Goal: Information Seeking & Learning: Learn about a topic

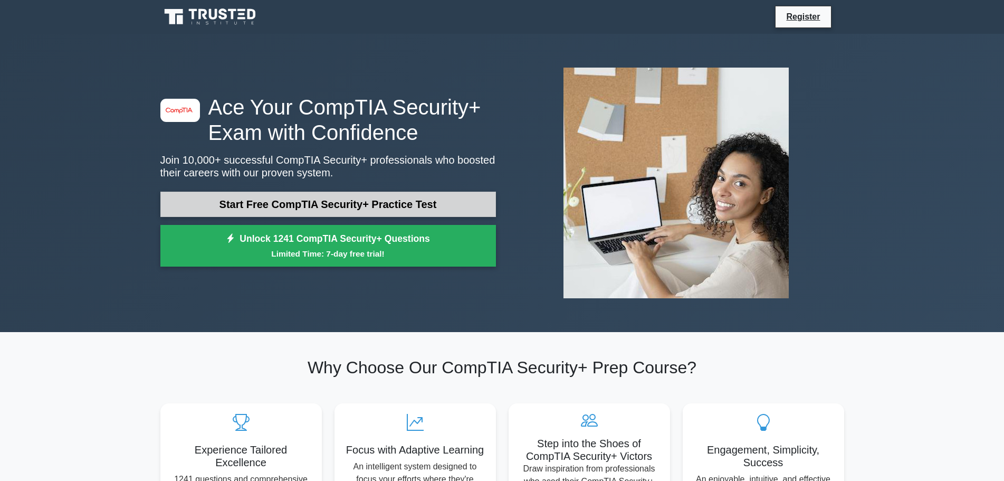
click at [350, 198] on link "Start Free CompTIA Security+ Practice Test" at bounding box center [328, 204] width 336 height 25
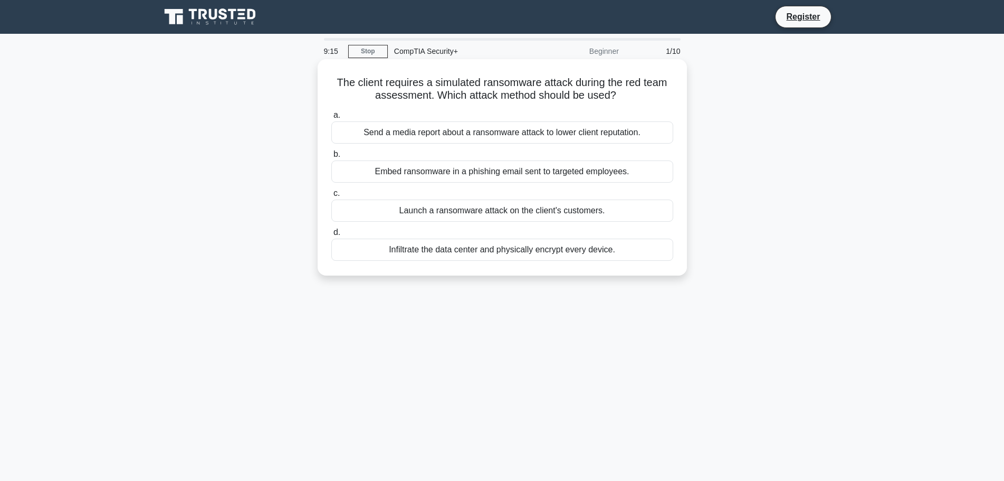
click at [500, 170] on div "Embed ransomware in a phishing email sent to targeted employees." at bounding box center [502, 171] width 342 height 22
click at [331, 158] on input "b. Embed ransomware in a phishing email sent to targeted employees." at bounding box center [331, 154] width 0 height 7
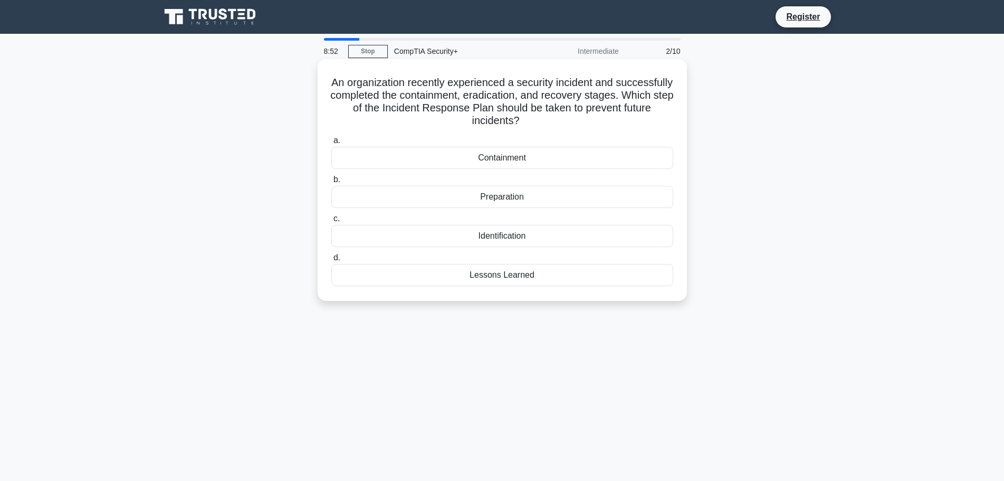
click at [521, 278] on div "Lessons Learned" at bounding box center [502, 275] width 342 height 22
click at [331, 261] on input "d. Lessons Learned" at bounding box center [331, 257] width 0 height 7
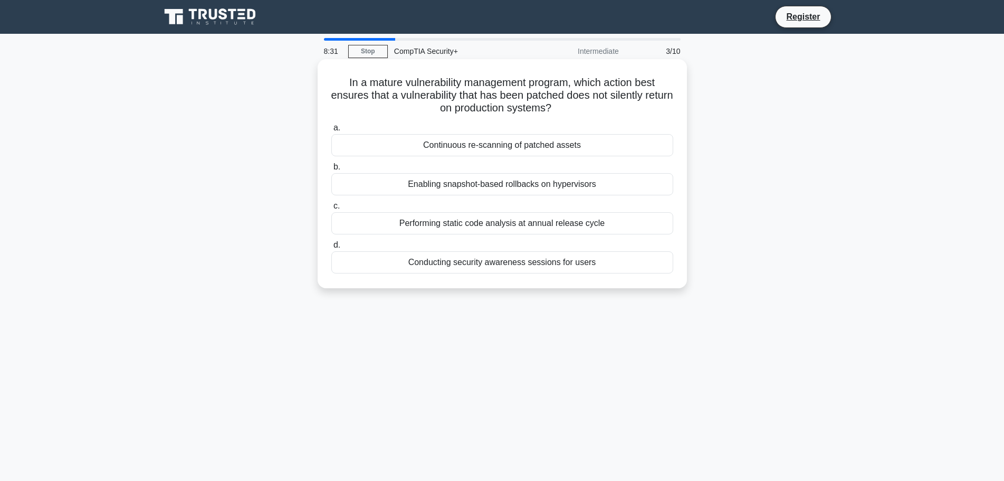
click at [530, 145] on div "Continuous re-scanning of patched assets" at bounding box center [502, 145] width 342 height 22
click at [331, 131] on input "a. Continuous re-scanning of patched assets" at bounding box center [331, 128] width 0 height 7
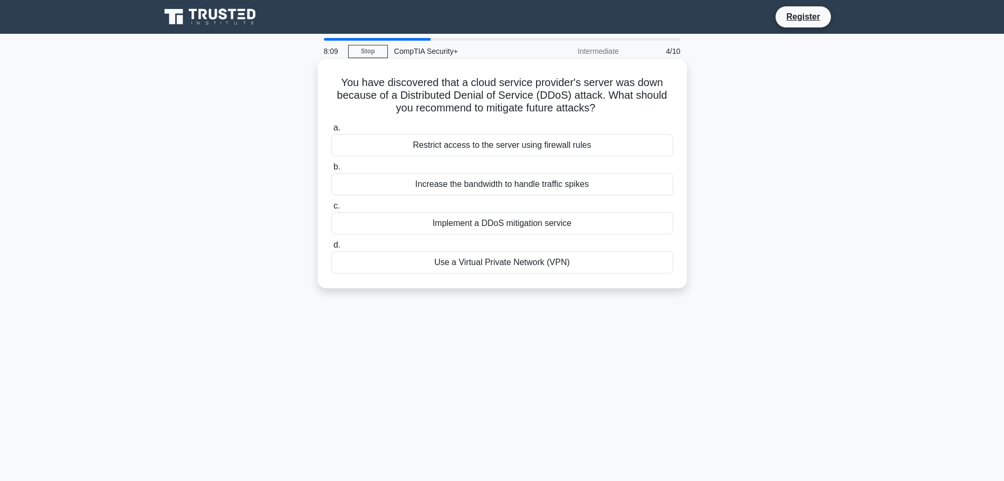
click at [521, 146] on div "Restrict access to the server using firewall rules" at bounding box center [502, 145] width 342 height 22
click at [331, 131] on input "a. Restrict access to the server using firewall rules" at bounding box center [331, 128] width 0 height 7
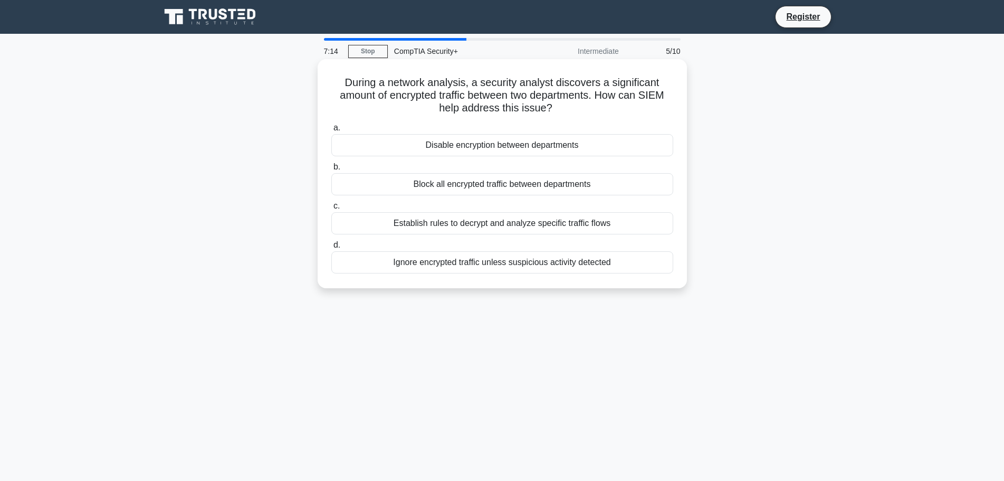
click at [474, 226] on div "Establish rules to decrypt and analyze specific traffic flows" at bounding box center [502, 223] width 342 height 22
click at [331, 209] on input "c. Establish rules to decrypt and analyze specific traffic flows" at bounding box center [331, 206] width 0 height 7
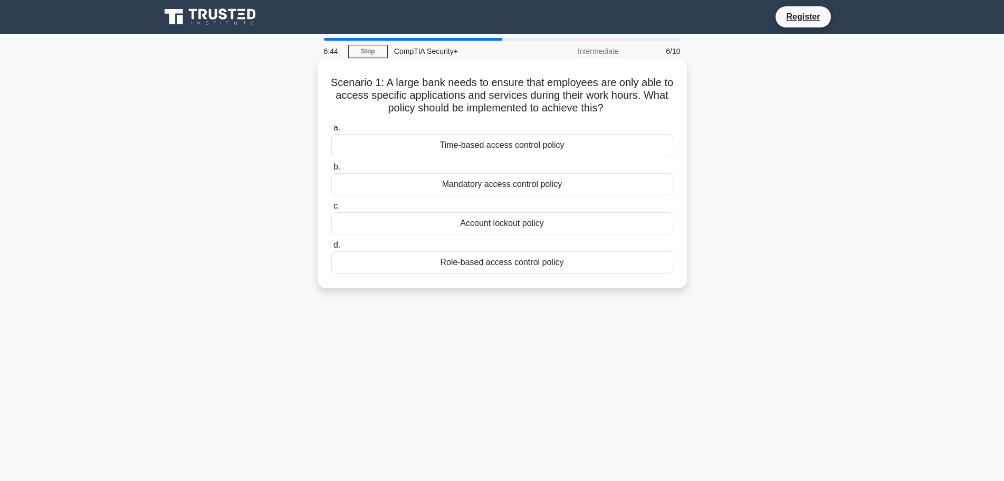
click at [473, 149] on div "Time-based access control policy" at bounding box center [502, 145] width 342 height 22
click at [331, 131] on input "a. Time-based access control policy" at bounding box center [331, 128] width 0 height 7
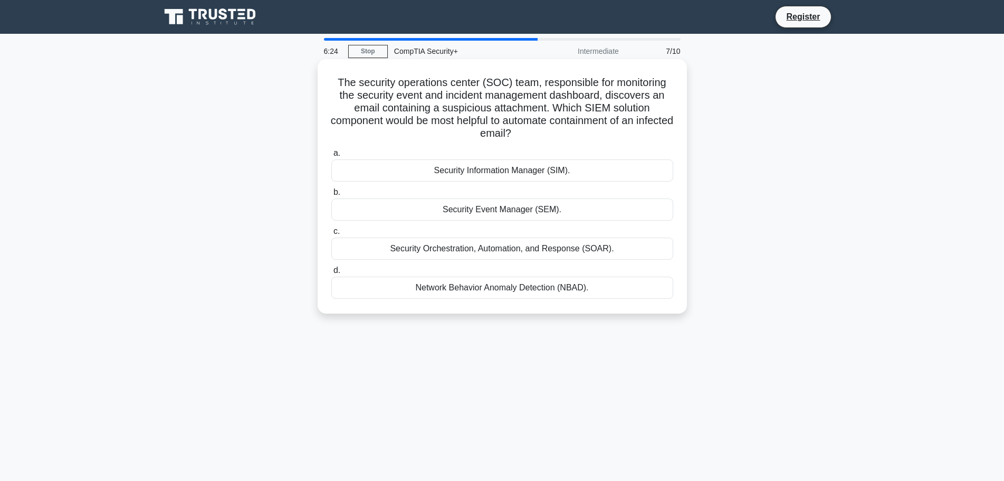
click at [564, 251] on div "Security Orchestration, Automation, and Response (SOAR)." at bounding box center [502, 248] width 342 height 22
click at [331, 235] on input "c. Security Orchestration, Automation, and Response (SOAR)." at bounding box center [331, 231] width 0 height 7
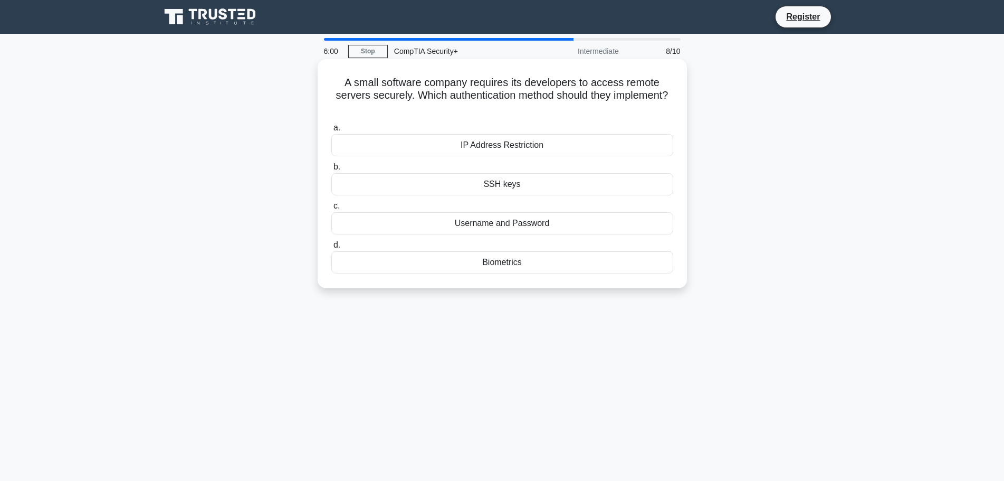
click at [502, 189] on div "SSH keys" at bounding box center [502, 184] width 342 height 22
click at [331, 170] on input "b. SSH keys" at bounding box center [331, 167] width 0 height 7
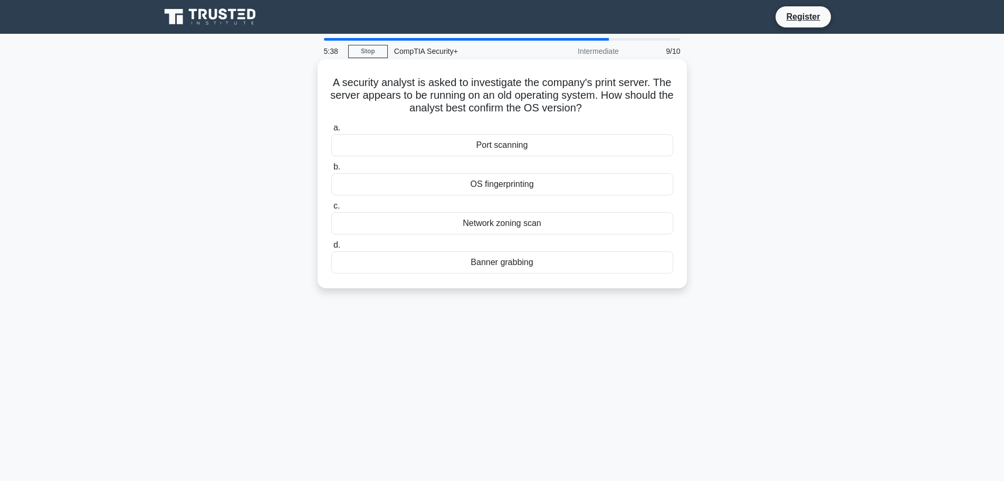
click at [546, 186] on div "OS fingerprinting" at bounding box center [502, 184] width 342 height 22
click at [331, 170] on input "b. OS fingerprinting" at bounding box center [331, 167] width 0 height 7
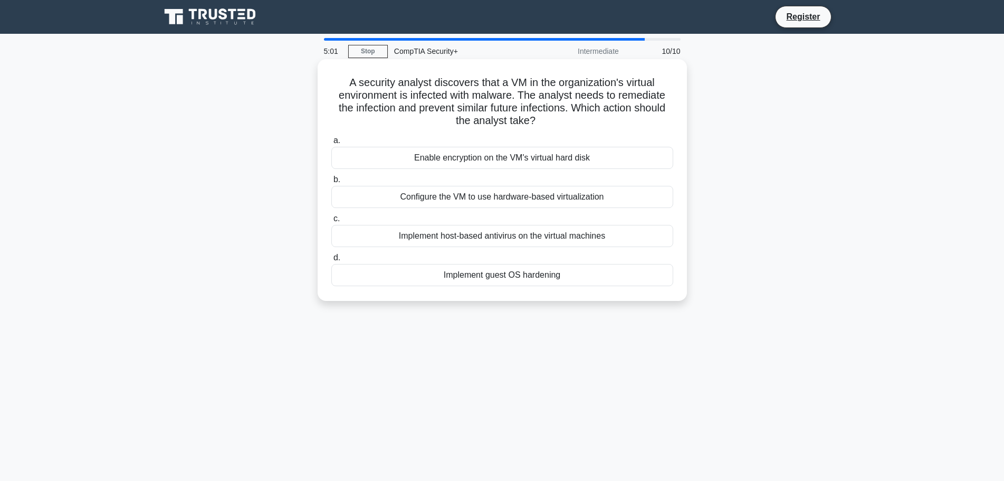
click at [544, 275] on div "Implement guest OS hardening" at bounding box center [502, 275] width 342 height 22
click at [331, 261] on input "d. Implement guest OS hardening" at bounding box center [331, 257] width 0 height 7
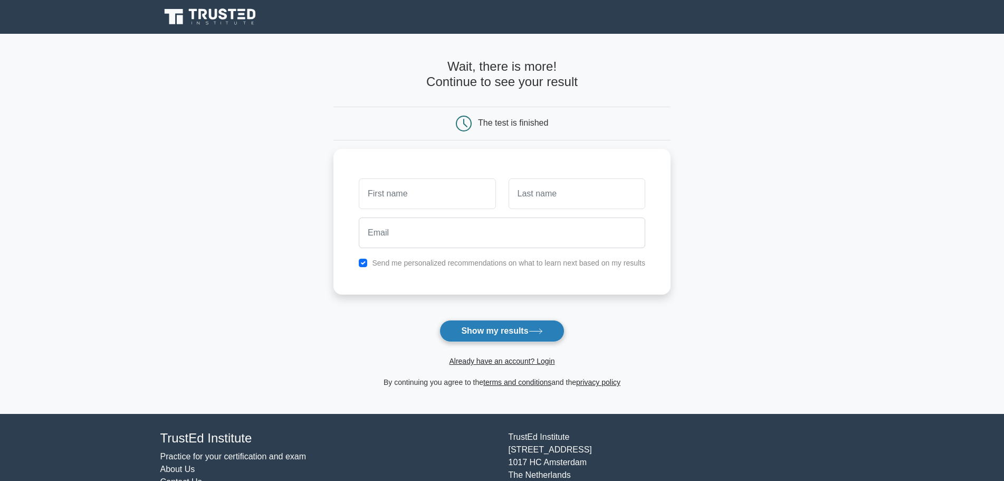
click at [539, 332] on icon at bounding box center [536, 331] width 14 height 6
click at [422, 197] on input "text" at bounding box center [427, 191] width 137 height 31
type input "[PERSON_NAME]"
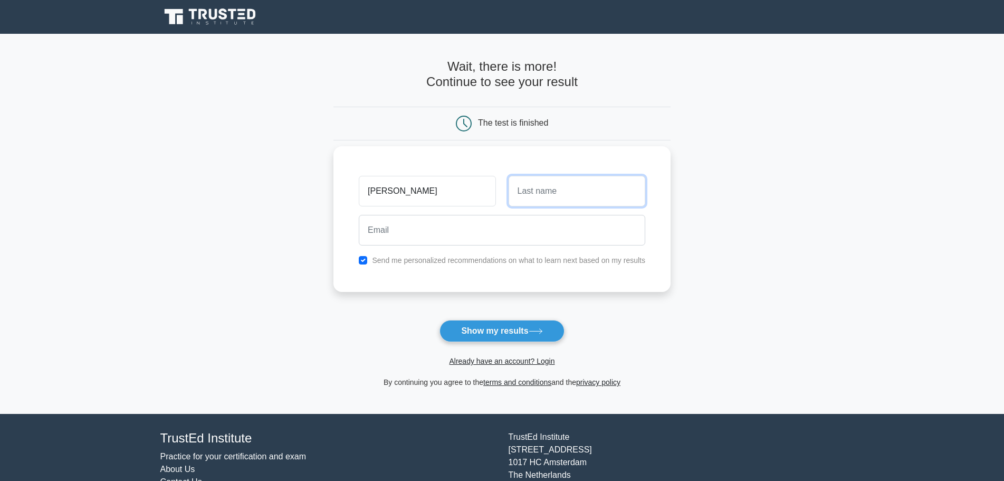
click at [576, 194] on input "text" at bounding box center [577, 191] width 137 height 31
type input "Wong"
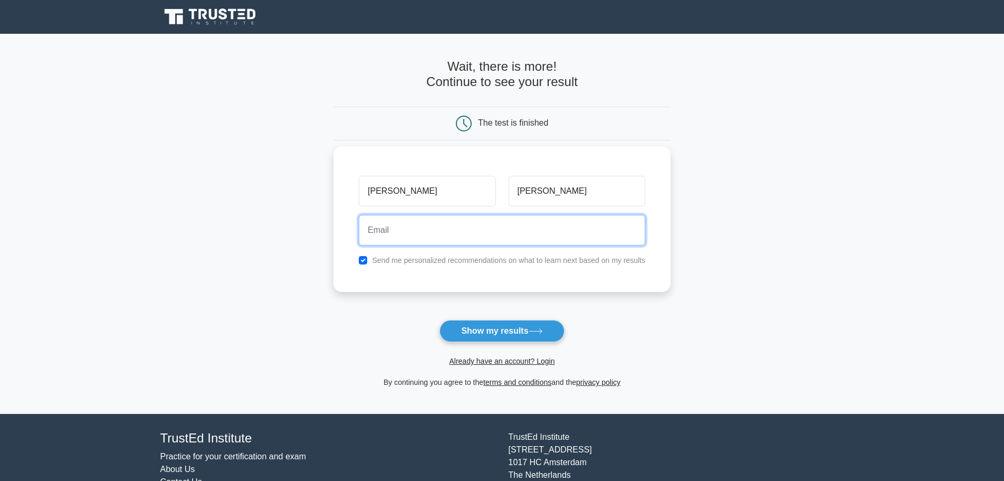
click at [476, 235] on input "email" at bounding box center [502, 230] width 286 height 31
type input "neonmonsters41@gmail.com"
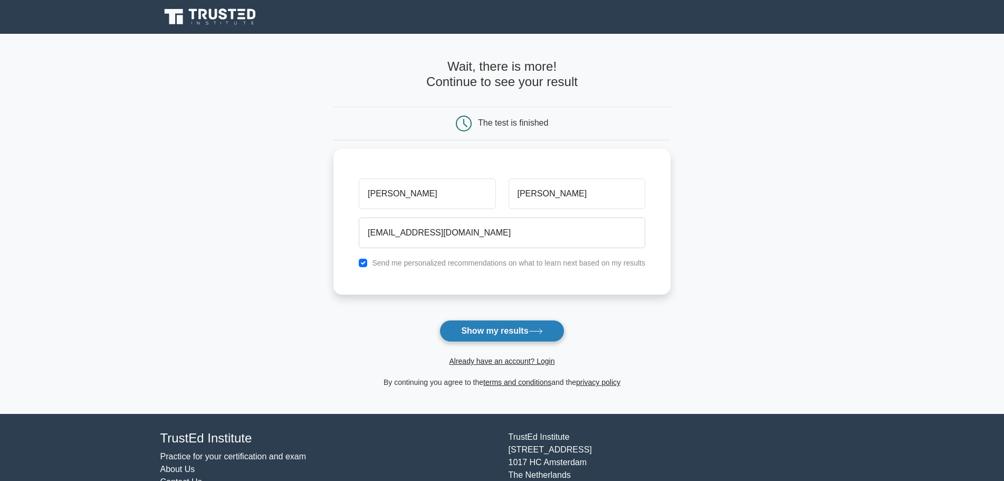
click at [529, 331] on button "Show my results" at bounding box center [501, 331] width 125 height 22
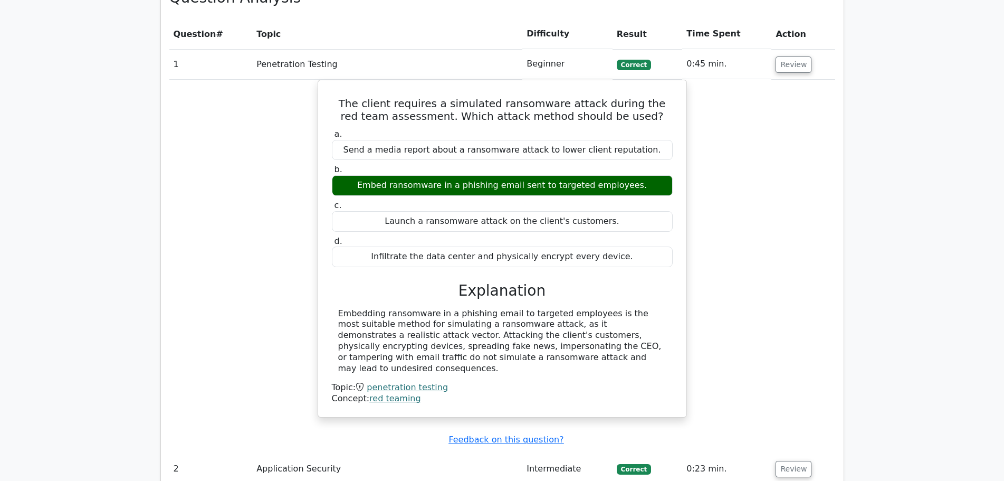
scroll to position [950, 0]
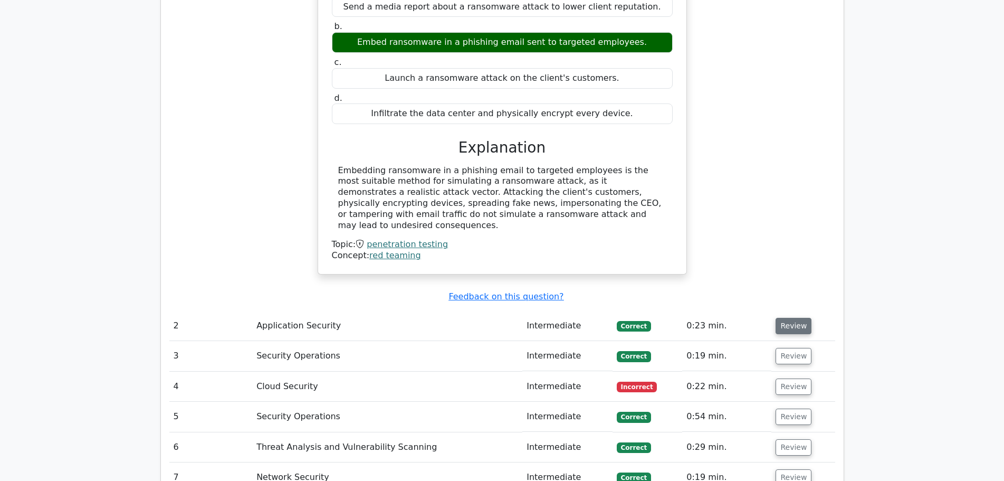
click at [792, 318] on button "Review" at bounding box center [794, 326] width 36 height 16
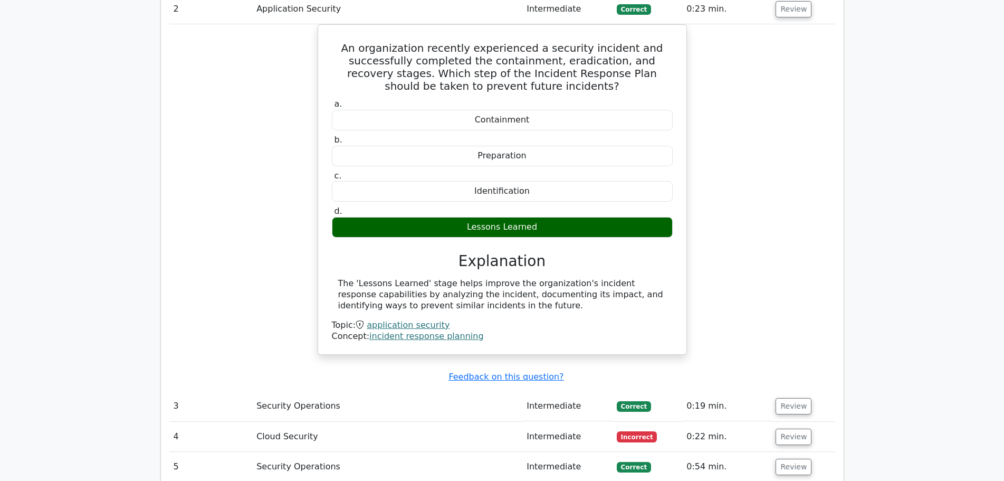
scroll to position [1372, 0]
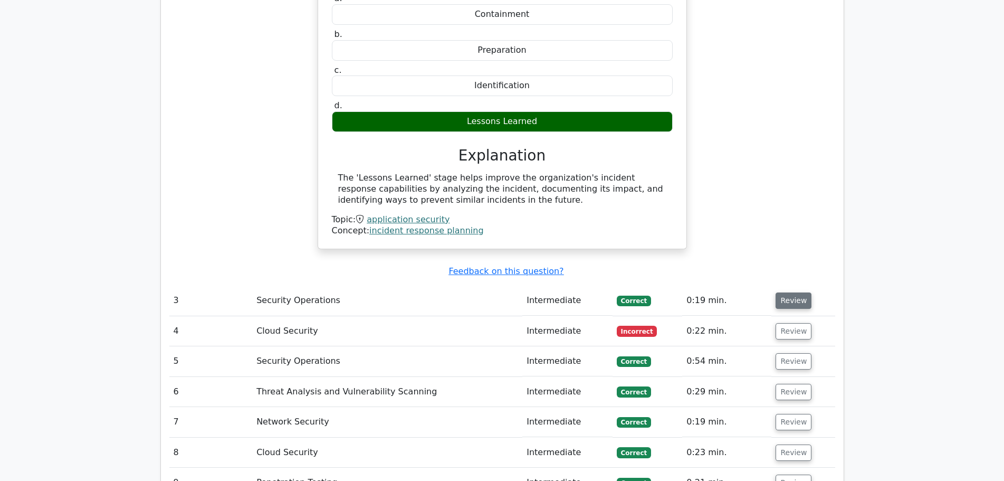
click at [788, 292] on button "Review" at bounding box center [794, 300] width 36 height 16
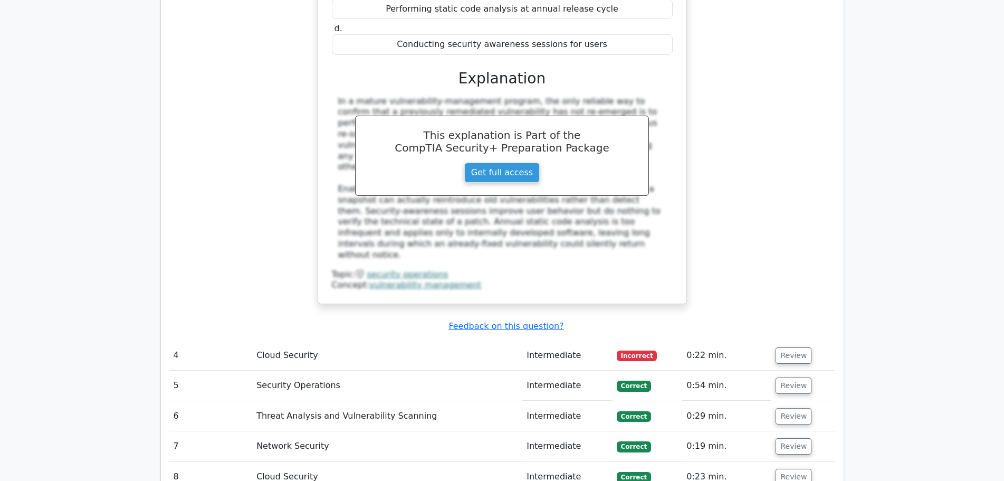
scroll to position [1899, 0]
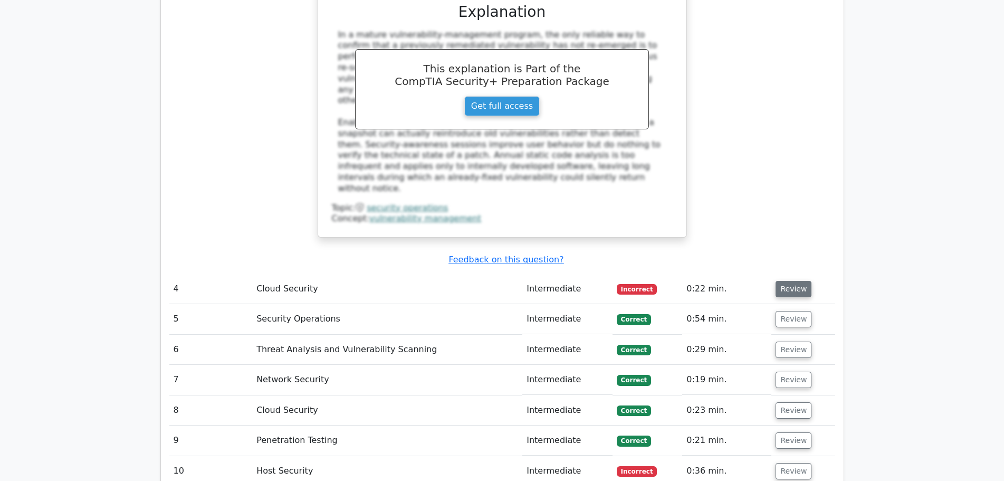
click at [796, 281] on button "Review" at bounding box center [794, 289] width 36 height 16
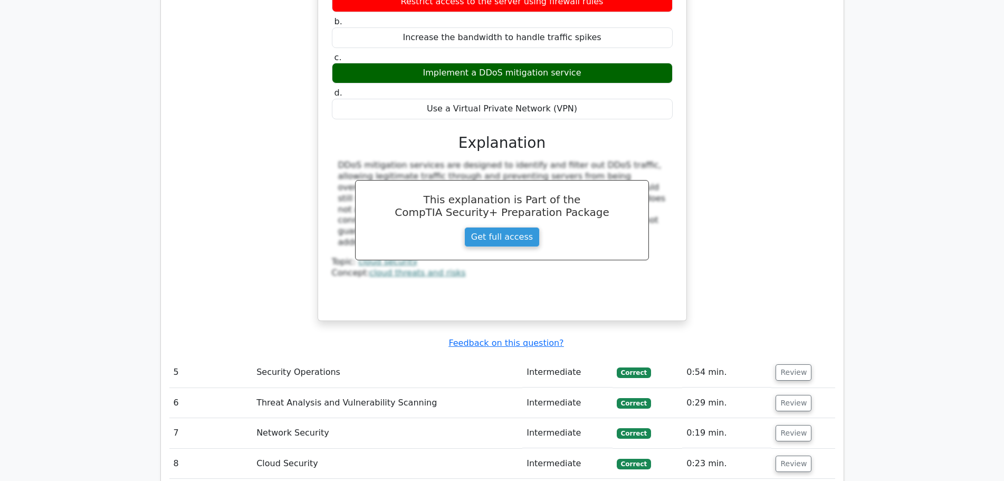
scroll to position [2374, 0]
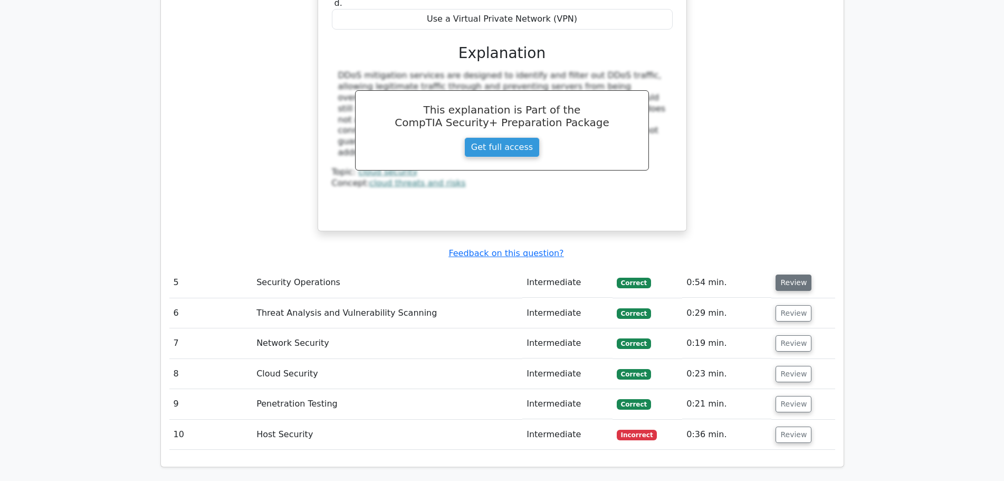
click at [797, 274] on button "Review" at bounding box center [794, 282] width 36 height 16
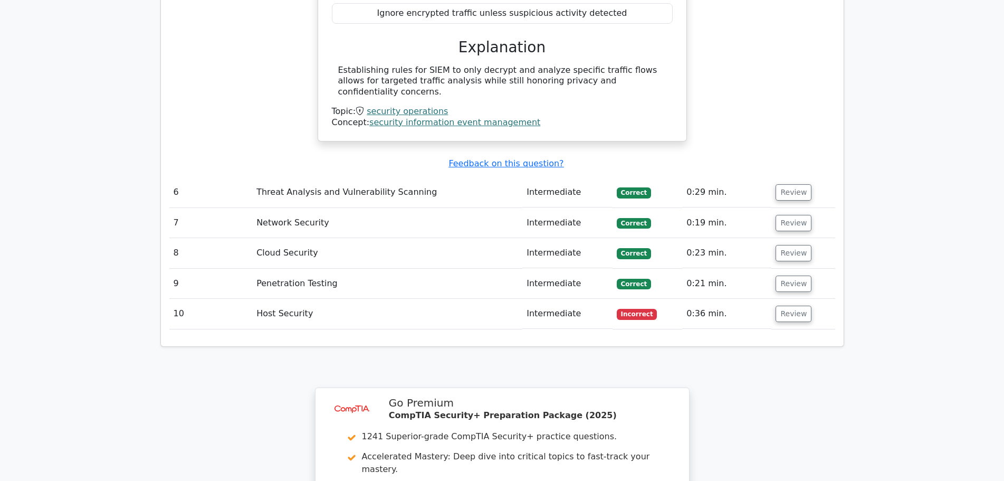
scroll to position [2849, 0]
click at [800, 184] on button "Review" at bounding box center [794, 192] width 36 height 16
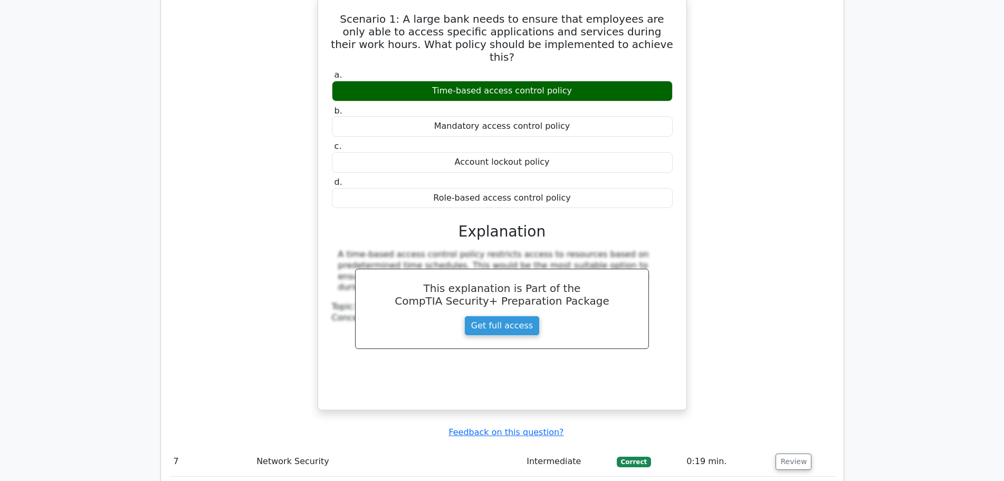
scroll to position [3166, 0]
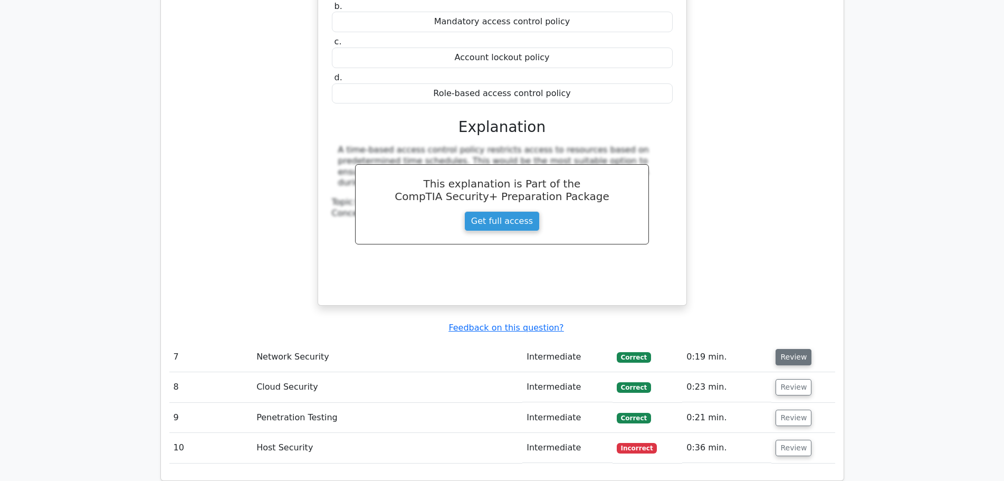
click at [793, 349] on button "Review" at bounding box center [794, 357] width 36 height 16
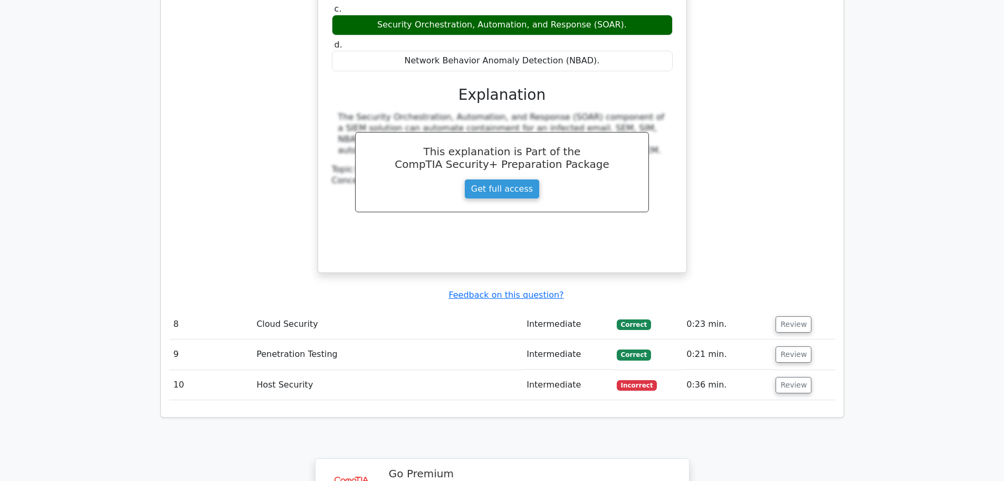
scroll to position [3693, 0]
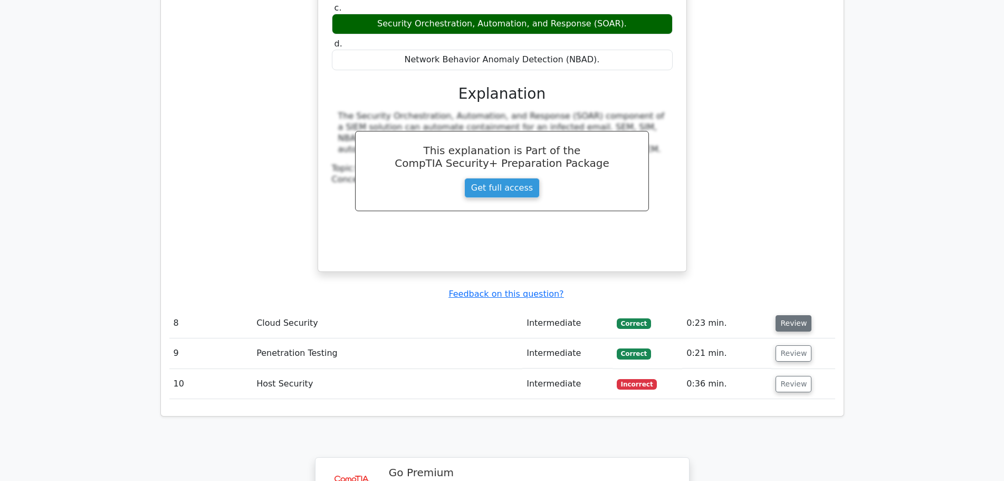
click at [784, 315] on button "Review" at bounding box center [794, 323] width 36 height 16
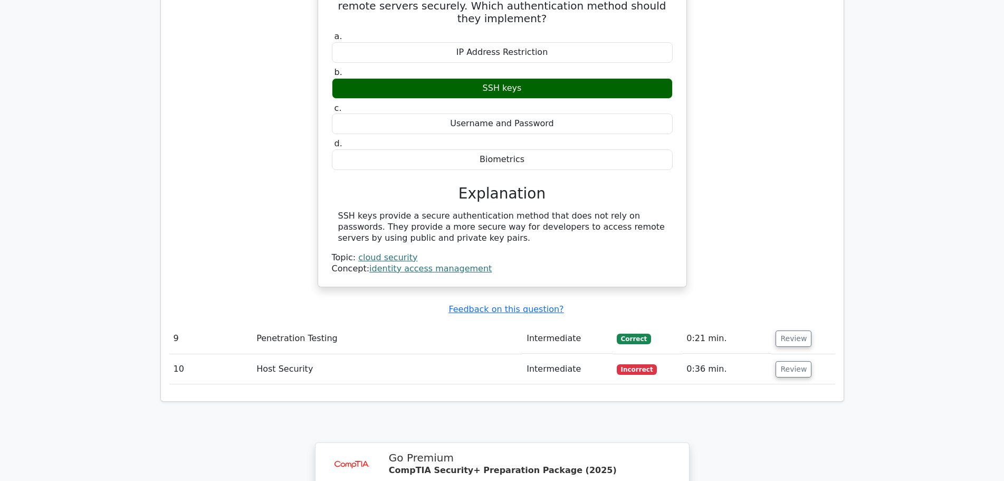
scroll to position [4062, 0]
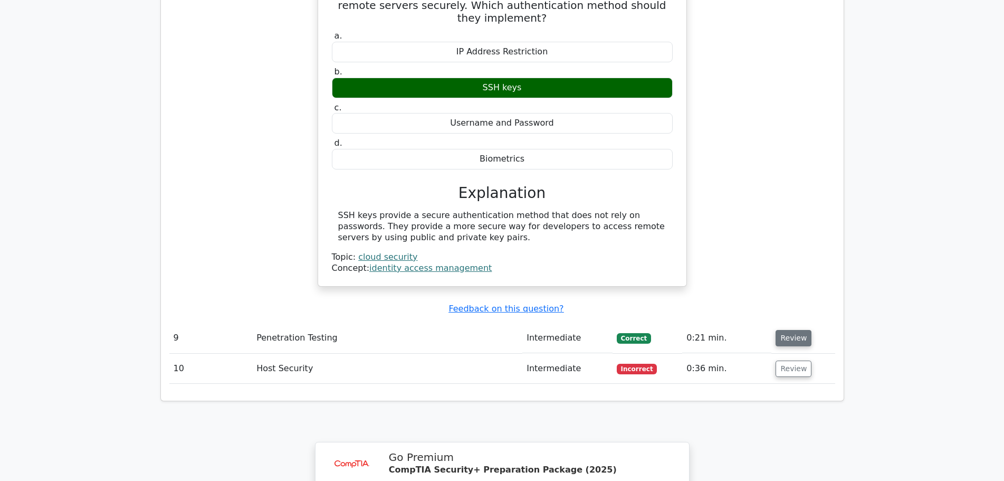
click at [795, 330] on button "Review" at bounding box center [794, 338] width 36 height 16
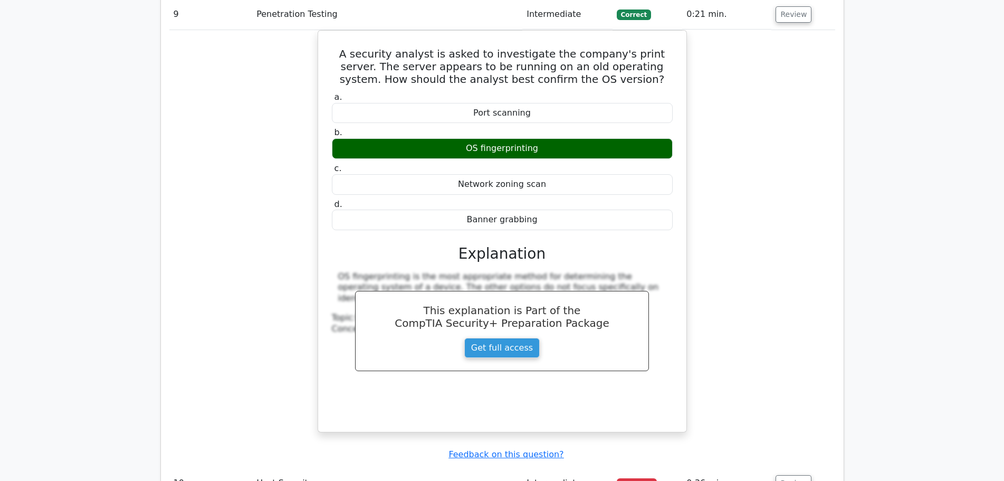
scroll to position [4590, 0]
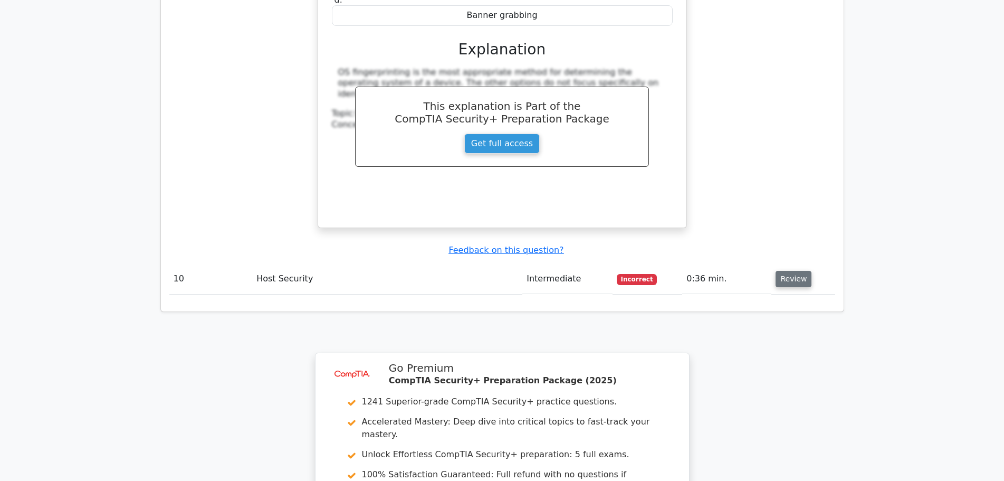
click at [792, 271] on button "Review" at bounding box center [794, 279] width 36 height 16
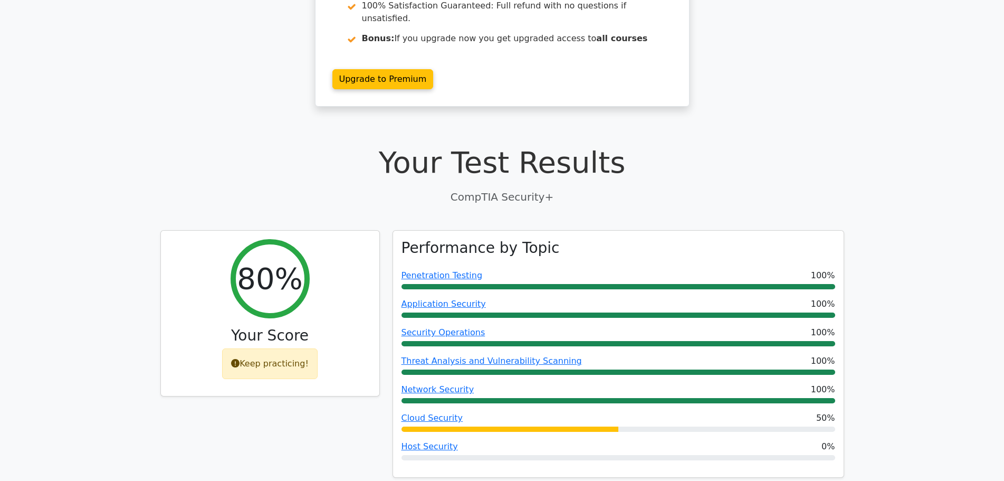
scroll to position [0, 0]
